Goal: Obtain resource: Download file/media

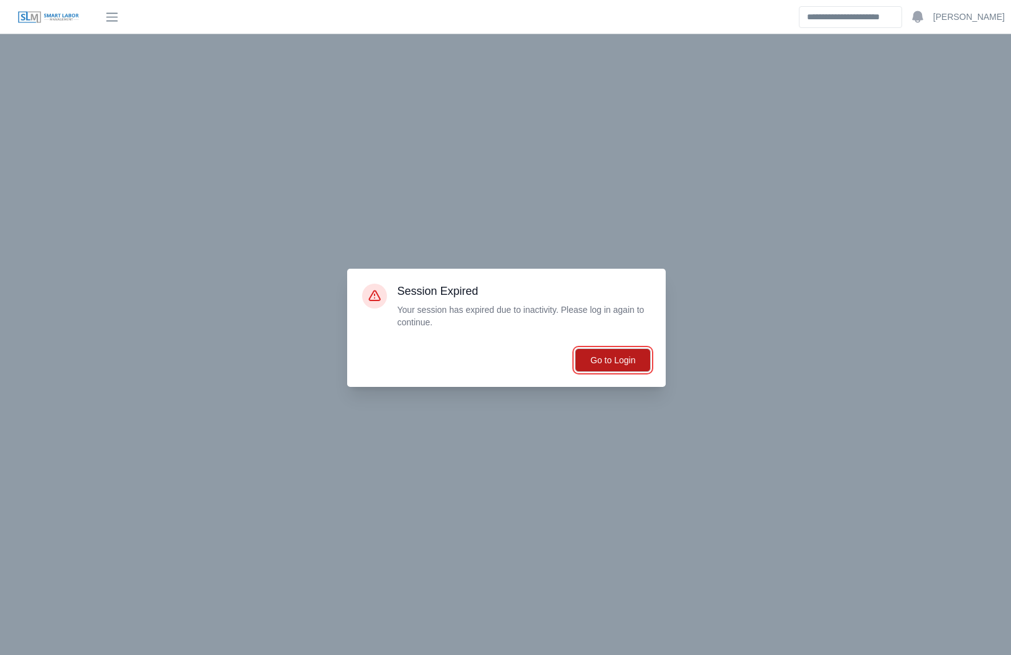
click at [610, 364] on button "Go to Login" at bounding box center [613, 360] width 76 height 24
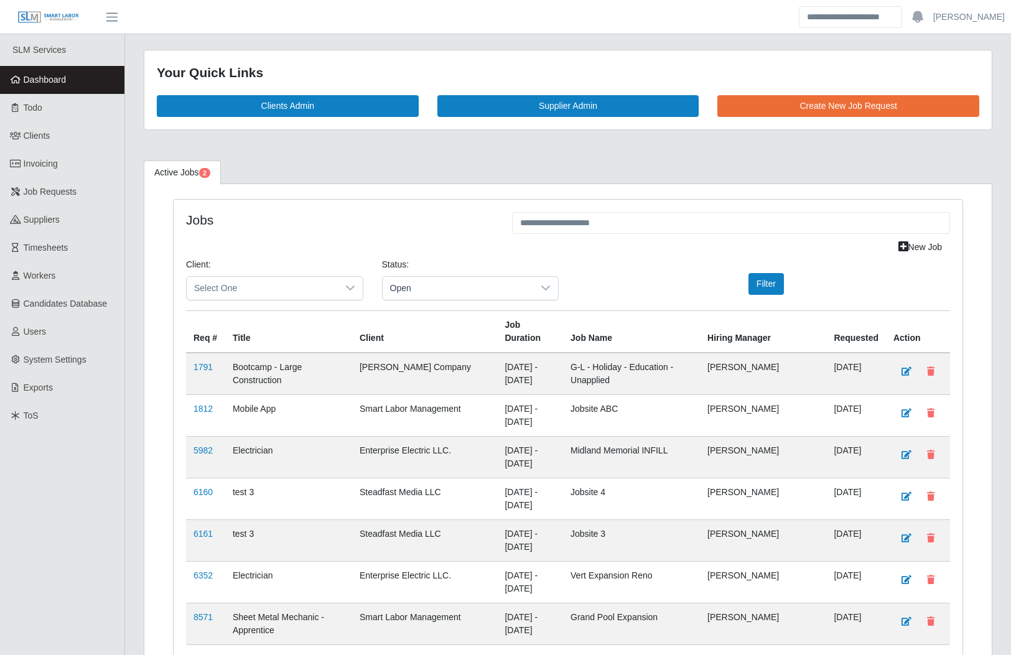
click at [76, 162] on link "Invoicing" at bounding box center [62, 164] width 124 height 28
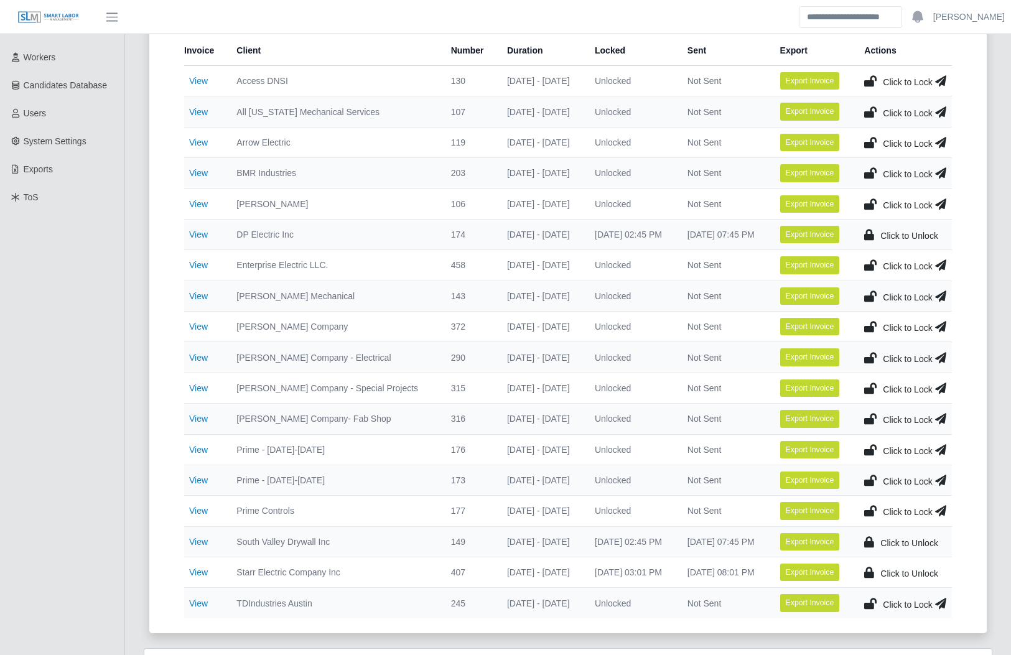
scroll to position [220, 0]
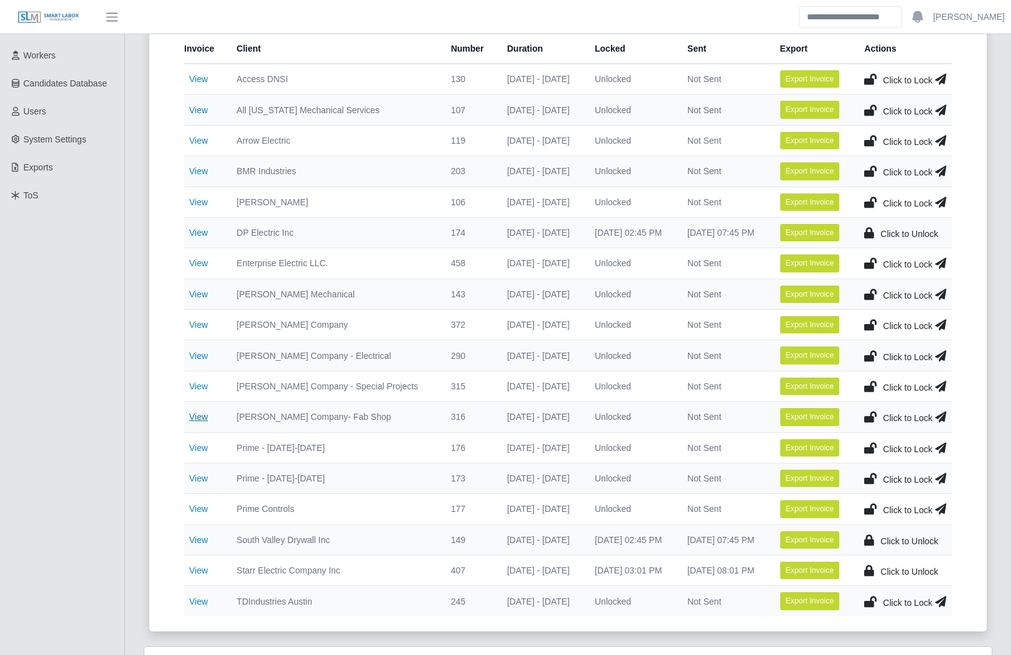
click at [195, 419] on link "View" at bounding box center [198, 417] width 19 height 10
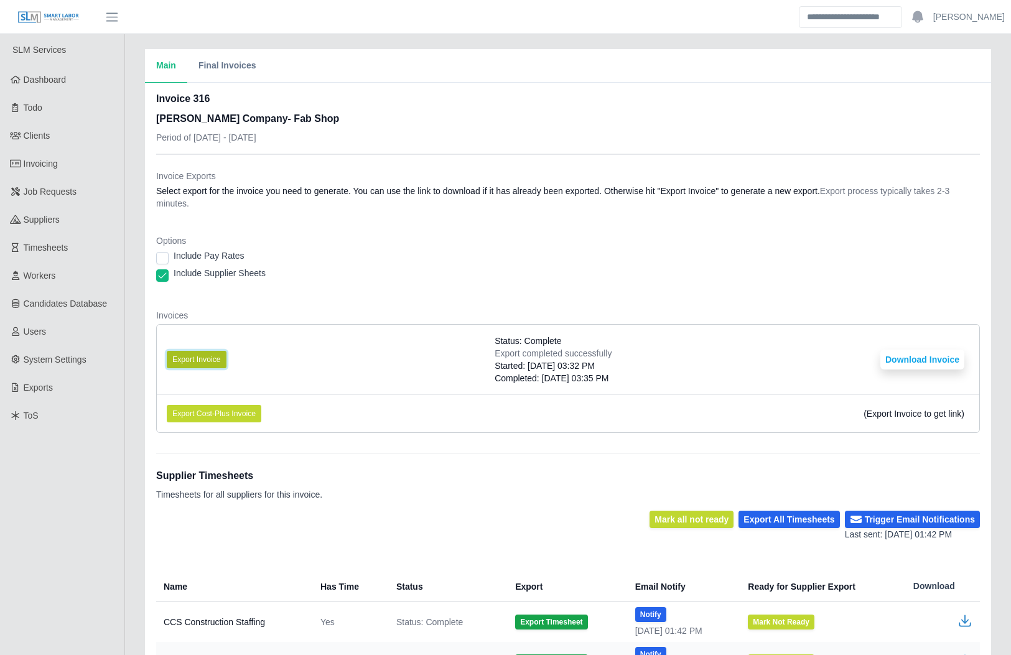
click at [196, 353] on button "Export Invoice" at bounding box center [197, 359] width 60 height 17
click at [928, 360] on button "Download Invoice" at bounding box center [922, 360] width 84 height 20
click at [70, 166] on link "Invoicing" at bounding box center [62, 164] width 124 height 28
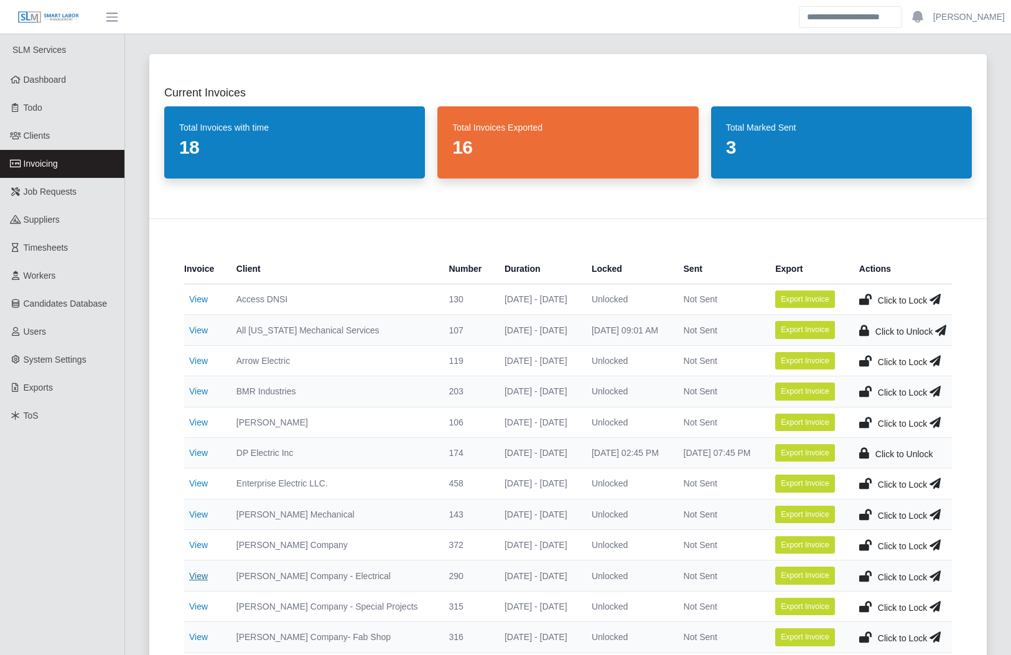
click at [199, 575] on link "View" at bounding box center [198, 576] width 19 height 10
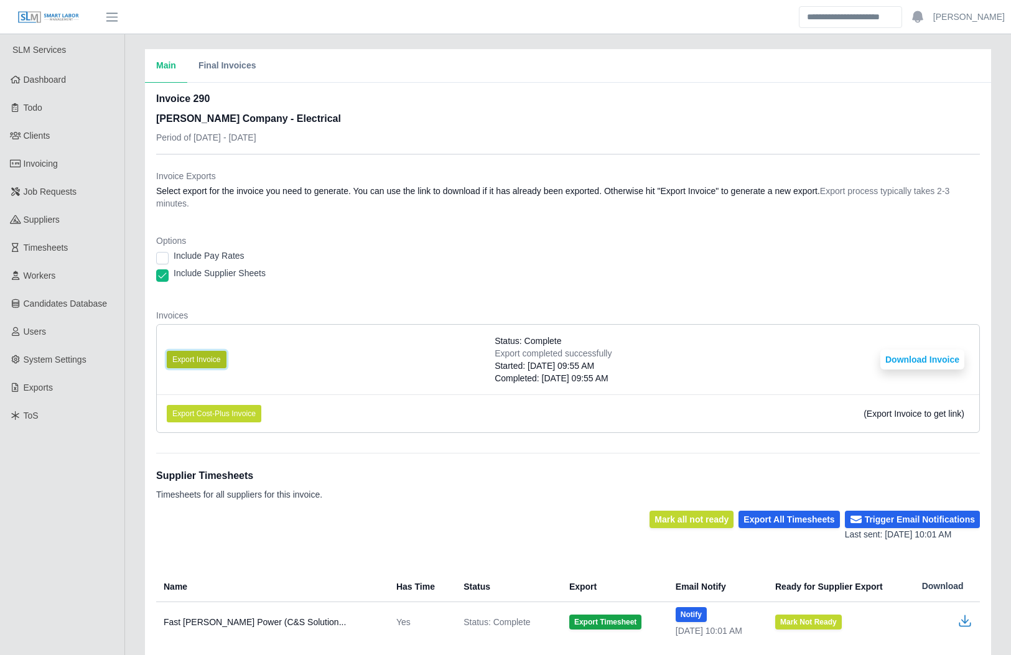
click at [208, 356] on button "Export Invoice" at bounding box center [197, 359] width 60 height 17
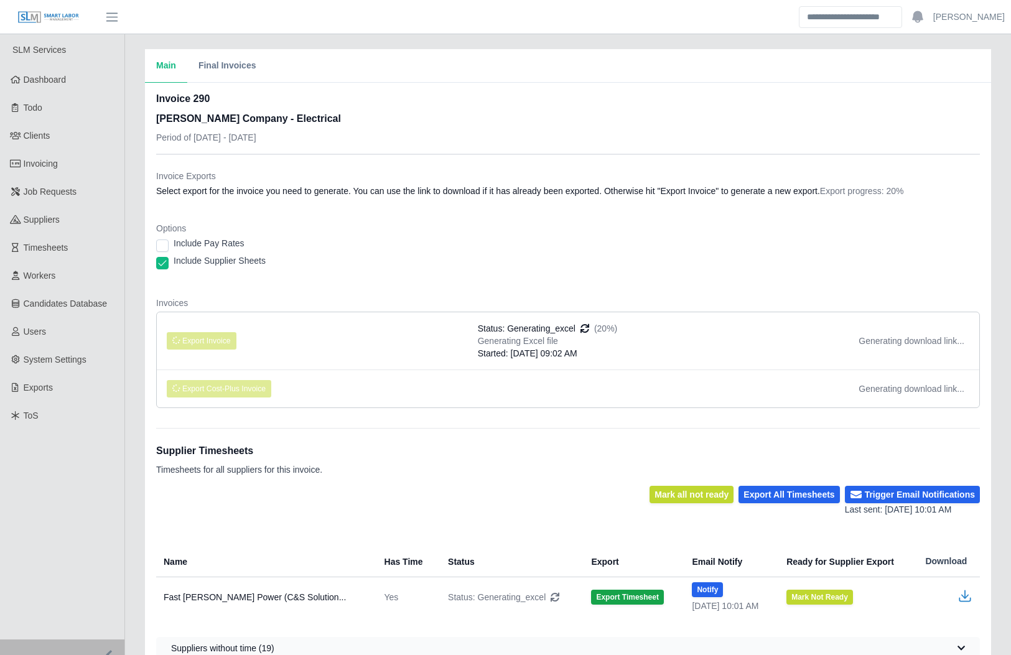
click at [208, 360] on li "Export Invoice Status: Generating_excel (20%) Generating Excel file Started: 09…" at bounding box center [568, 340] width 822 height 57
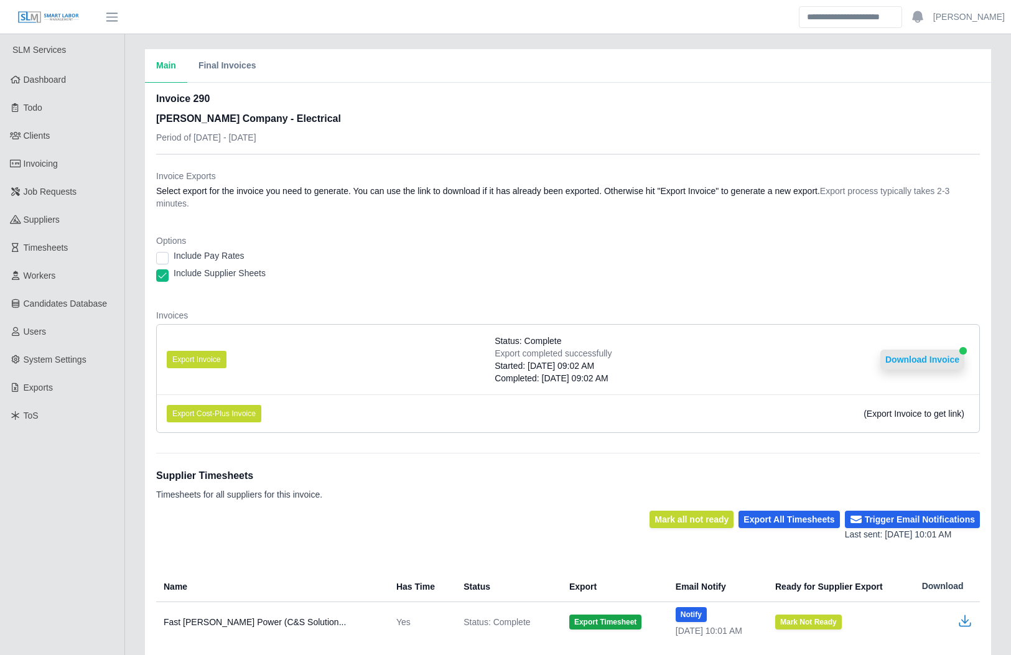
click at [914, 356] on button "Download Invoice" at bounding box center [922, 360] width 84 height 20
click at [76, 178] on link "Job Requests" at bounding box center [62, 192] width 124 height 28
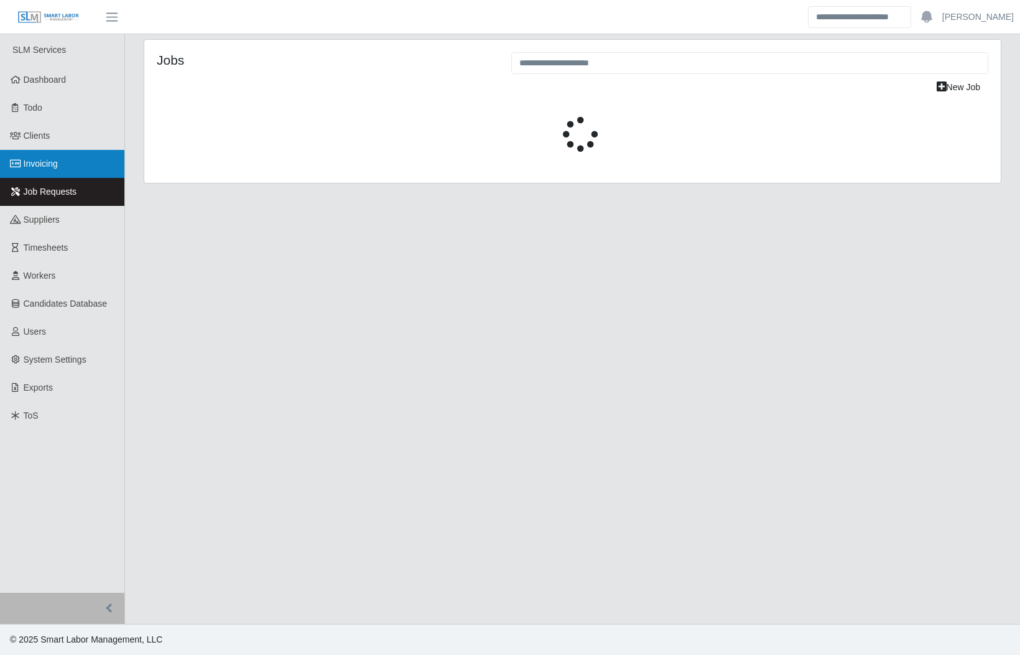
click at [75, 162] on link "Invoicing" at bounding box center [62, 164] width 124 height 28
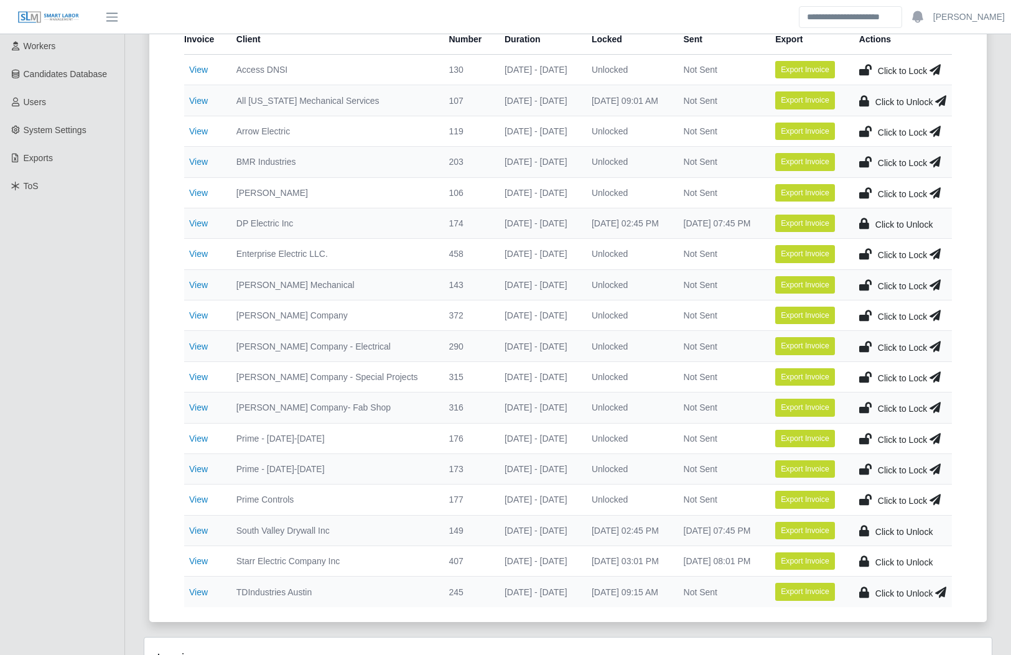
scroll to position [230, 0]
click at [192, 311] on link "View" at bounding box center [198, 315] width 19 height 10
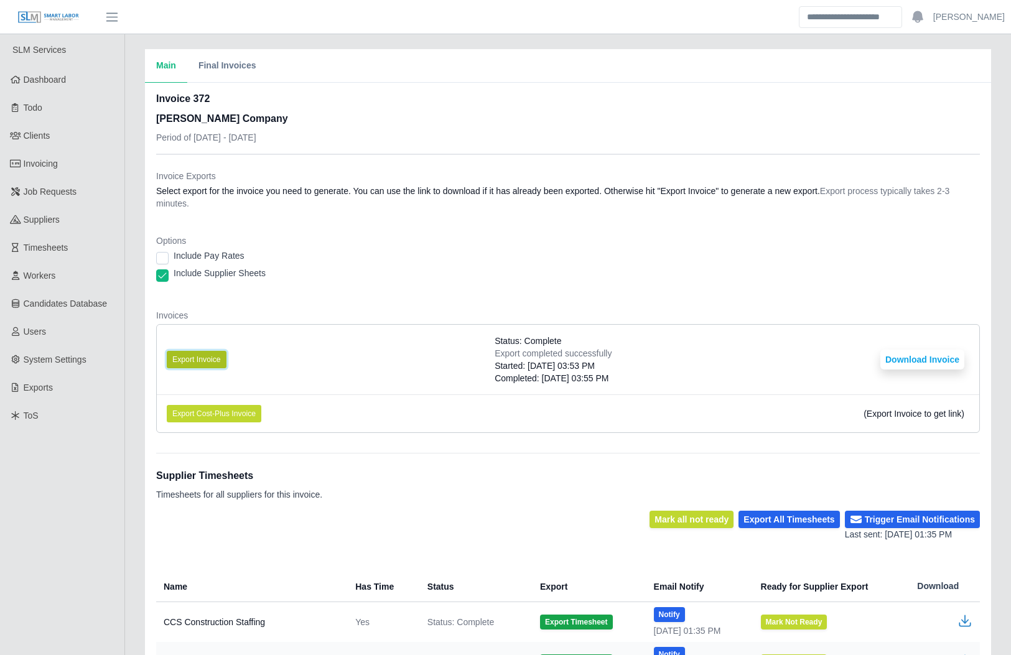
click at [205, 353] on button "Export Invoice" at bounding box center [197, 359] width 60 height 17
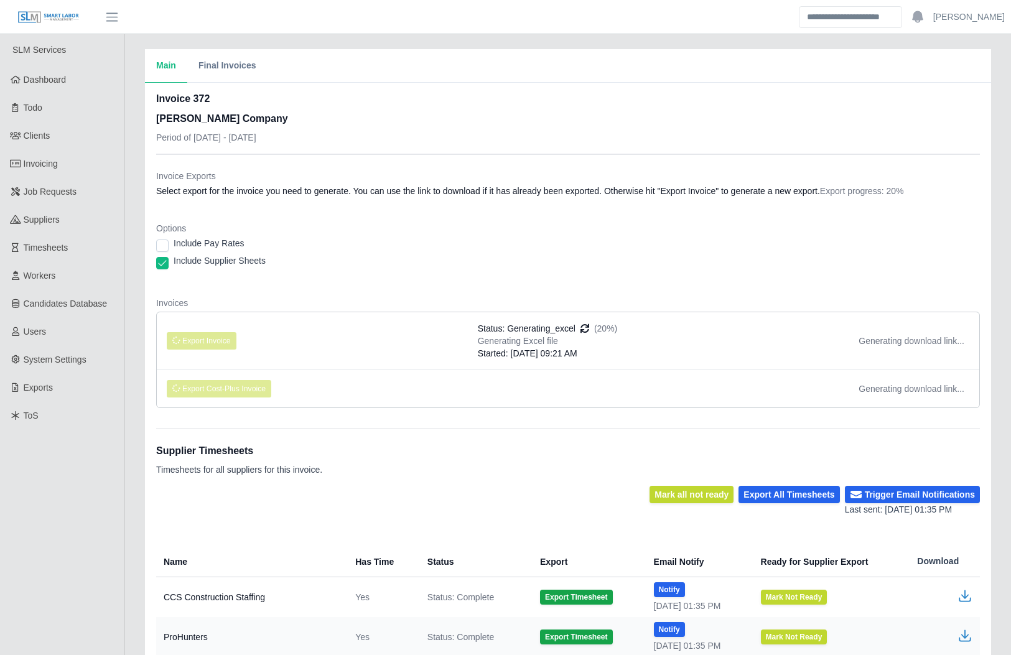
click at [543, 415] on div "Invoices Export Invoice Status: Generating_excel (20%) Generating Excel file St…" at bounding box center [568, 357] width 824 height 121
click at [331, 269] on div "Include Supplier Sheets" at bounding box center [568, 262] width 824 height 17
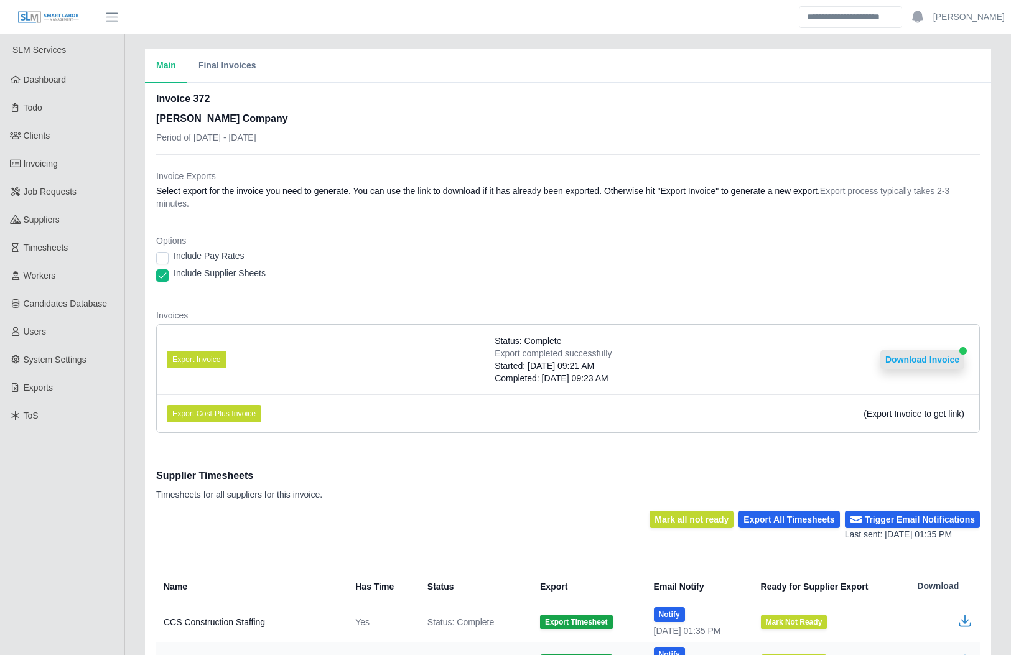
click at [950, 350] on button "Download Invoice" at bounding box center [922, 360] width 84 height 20
